Goal: Transaction & Acquisition: Download file/media

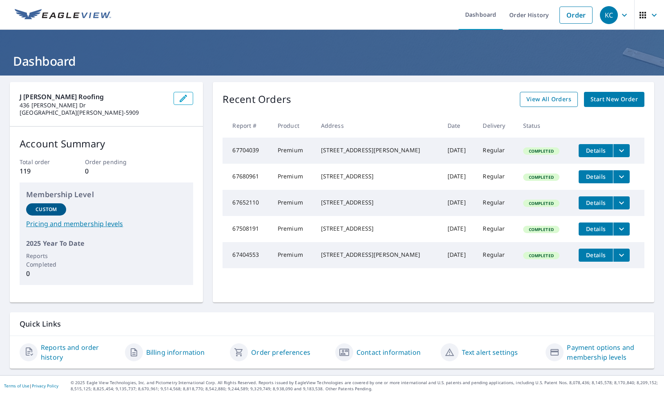
click at [553, 102] on span "View All Orders" at bounding box center [549, 99] width 45 height 10
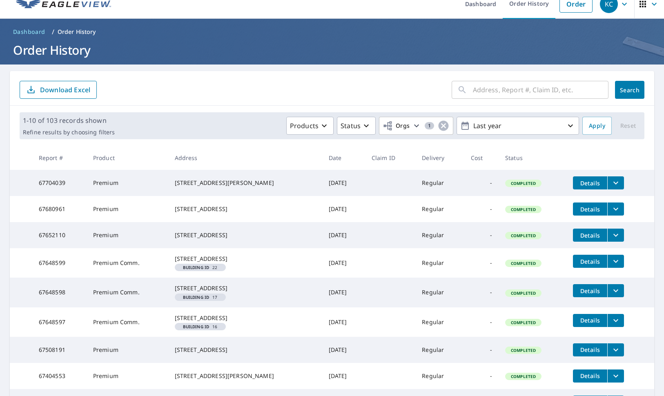
scroll to position [164, 0]
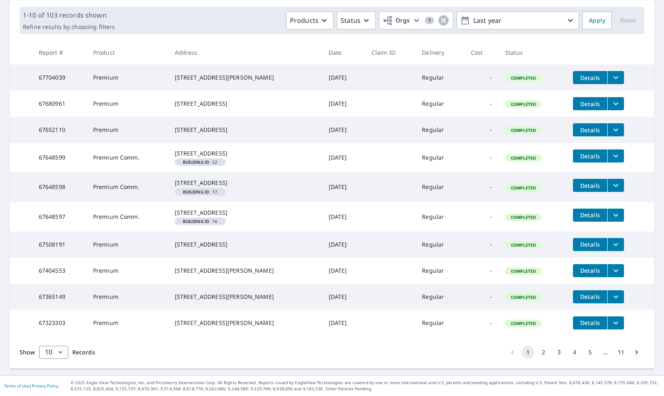
click at [541, 353] on button "2" at bounding box center [543, 352] width 13 height 13
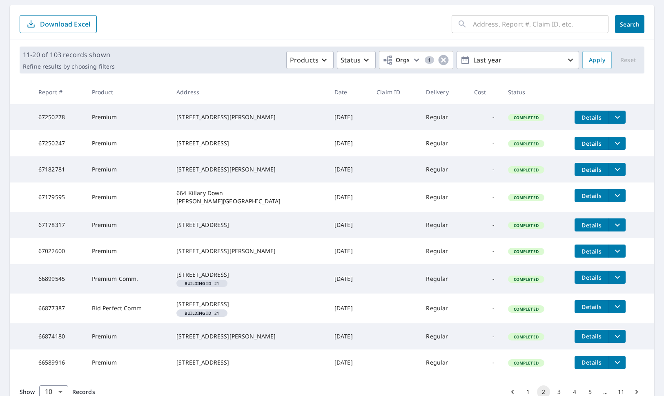
scroll to position [155, 0]
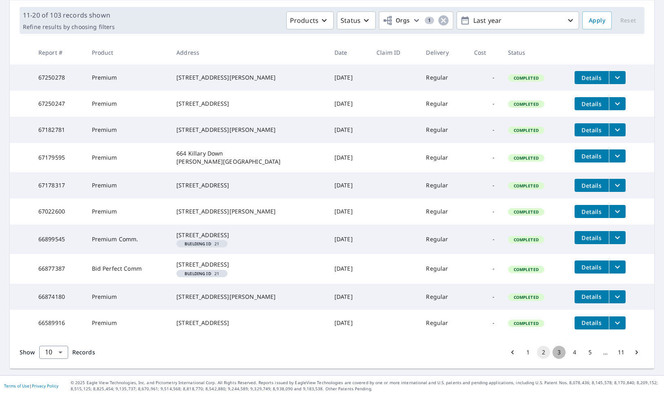
click at [553, 354] on button "3" at bounding box center [559, 352] width 13 height 13
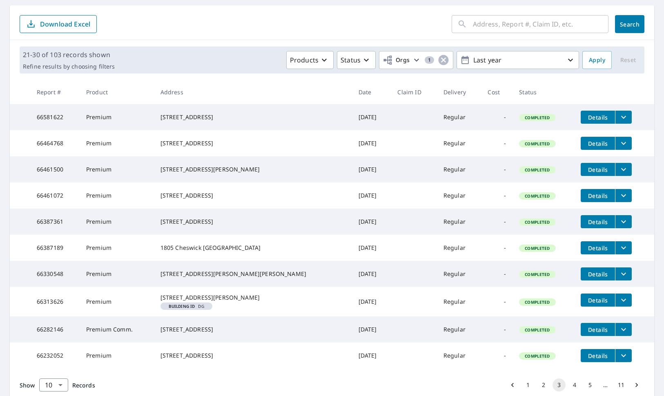
scroll to position [147, 0]
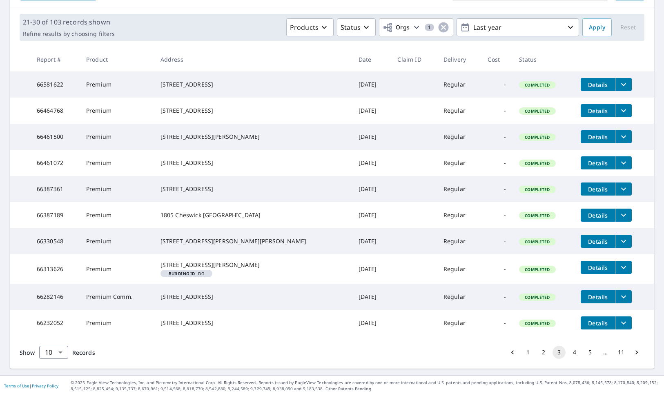
click at [567, 351] on li "4" at bounding box center [575, 352] width 16 height 13
click at [568, 351] on button "4" at bounding box center [574, 352] width 13 height 13
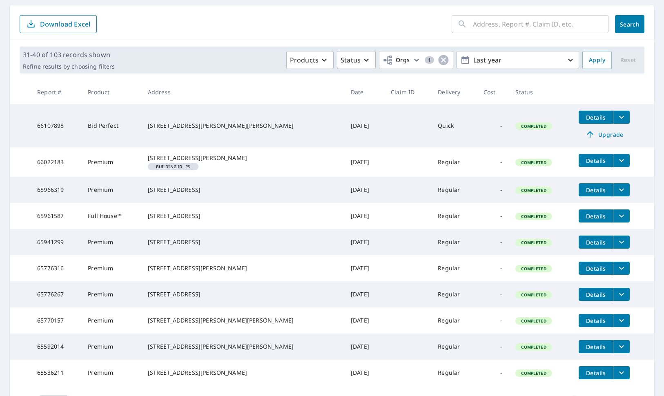
scroll to position [161, 0]
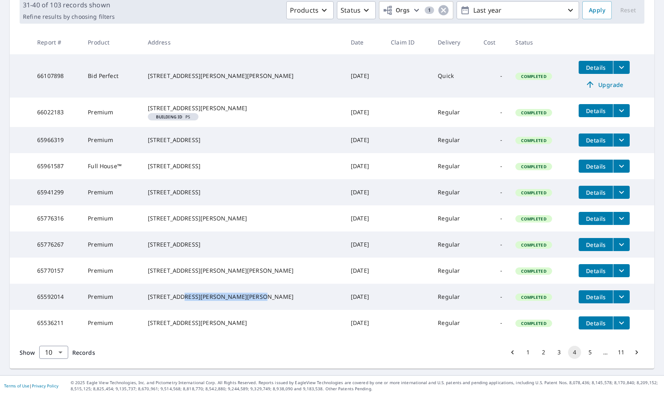
drag, startPoint x: 244, startPoint y: 293, endPoint x: 211, endPoint y: 288, distance: 32.6
click at [211, 293] on div "[STREET_ADDRESS][PERSON_NAME][PERSON_NAME]" at bounding box center [243, 297] width 190 height 8
click at [617, 293] on icon "filesDropdownBtn-65592014" at bounding box center [622, 297] width 10 height 10
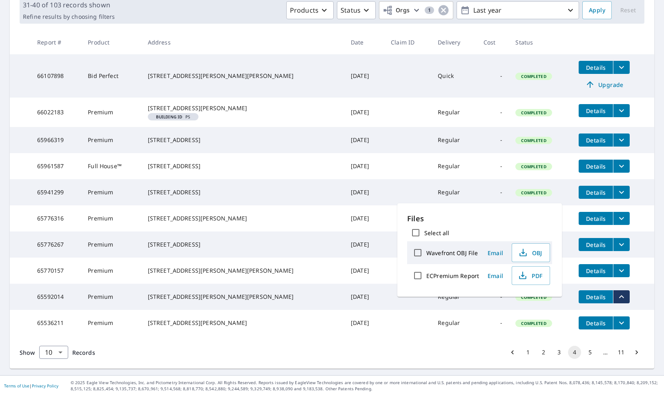
click at [271, 296] on td "[STREET_ADDRESS][PERSON_NAME][PERSON_NAME]" at bounding box center [242, 297] width 203 height 26
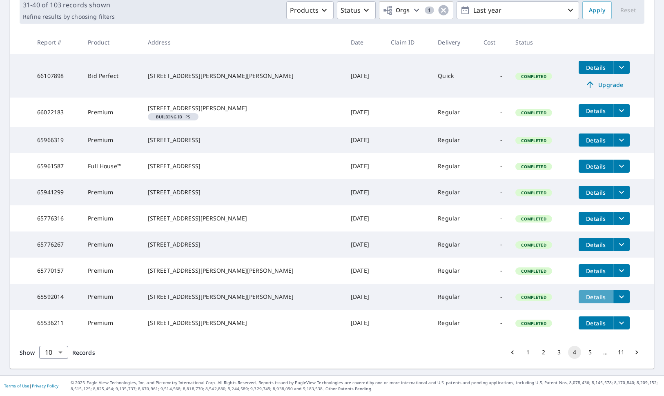
click at [579, 293] on button "Details" at bounding box center [596, 297] width 34 height 13
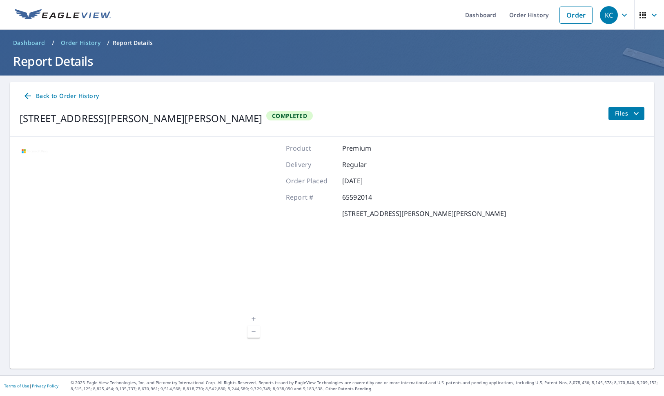
click at [622, 118] on span "Files" at bounding box center [628, 114] width 26 height 10
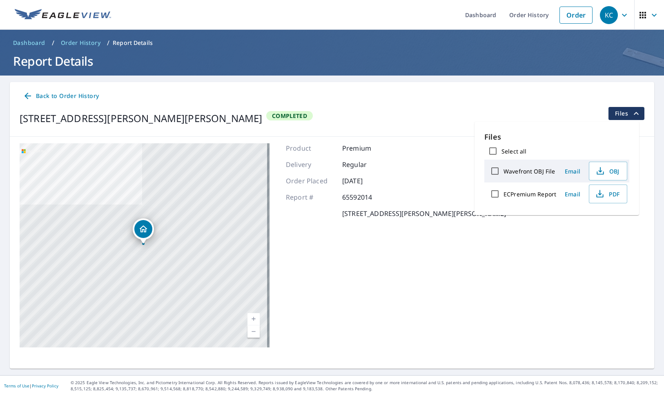
click at [541, 194] on label "ECPremium Report" at bounding box center [530, 194] width 53 height 8
click at [504, 194] on input "ECPremium Report" at bounding box center [495, 194] width 17 height 17
checkbox input "true"
click at [493, 150] on input "Select all" at bounding box center [493, 151] width 17 height 17
checkbox input "true"
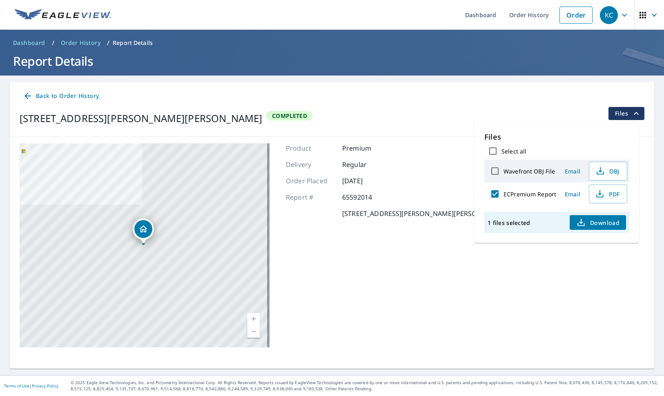
checkbox input "true"
click at [600, 226] on span "Download" at bounding box center [598, 223] width 43 height 10
click at [541, 279] on div "[STREET_ADDRESS][PERSON_NAME][PERSON_NAME] Aerial Road A standard road map Aeri…" at bounding box center [332, 245] width 645 height 217
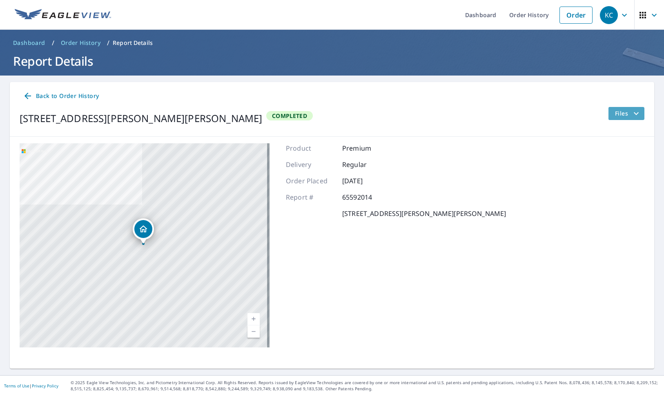
click at [608, 112] on button "Files" at bounding box center [626, 113] width 36 height 13
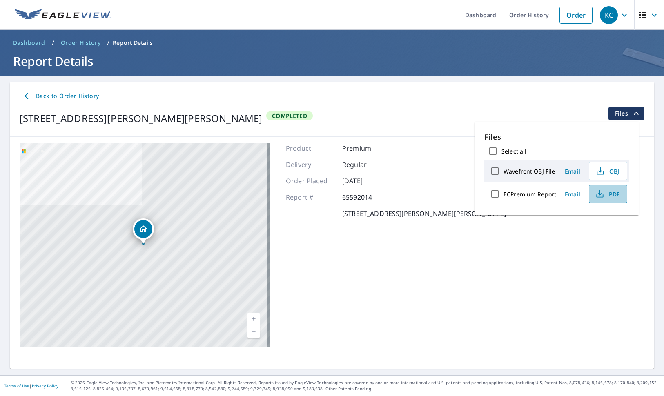
click at [606, 196] on span "PDF" at bounding box center [608, 194] width 26 height 10
